Goal: Find specific page/section: Find specific page/section

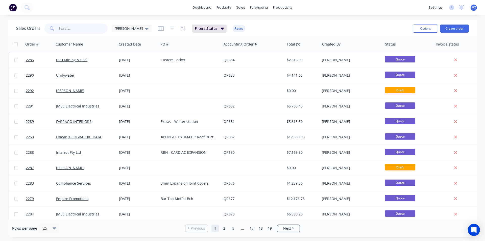
click at [96, 28] on input "text" at bounding box center [83, 28] width 49 height 10
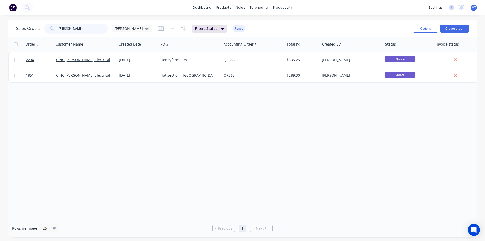
drag, startPoint x: 73, startPoint y: 28, endPoint x: 56, endPoint y: 29, distance: 17.9
click at [56, 29] on div "[PERSON_NAME]" at bounding box center [75, 28] width 63 height 10
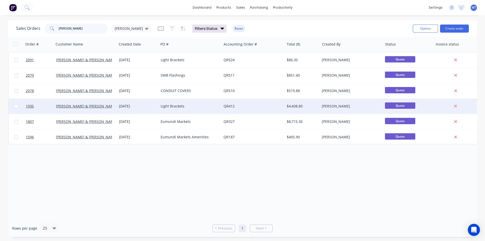
type input "[PERSON_NAME]"
click at [179, 109] on div "Light Brackets" at bounding box center [190, 105] width 63 height 15
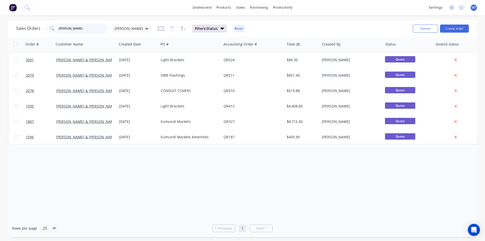
click at [75, 32] on input "[PERSON_NAME]" at bounding box center [83, 28] width 49 height 10
type input "b"
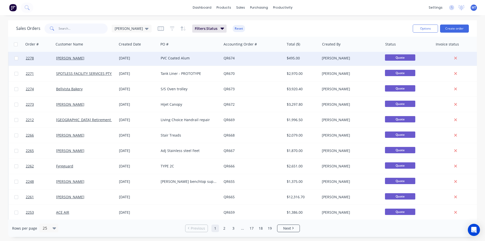
scroll to position [220, 0]
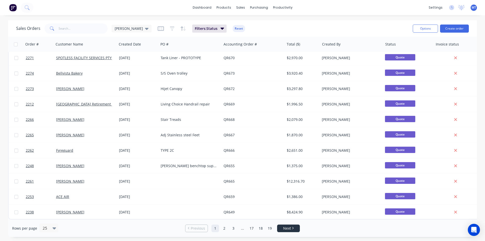
click at [294, 228] on link "Next" at bounding box center [288, 227] width 22 height 5
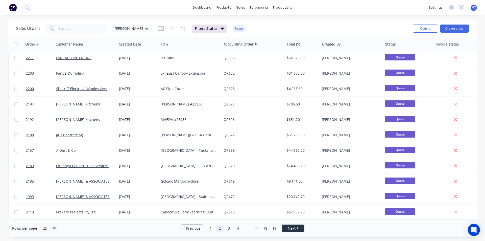
click at [292, 228] on span "Next" at bounding box center [291, 227] width 8 height 5
